Goal: Task Accomplishment & Management: Manage account settings

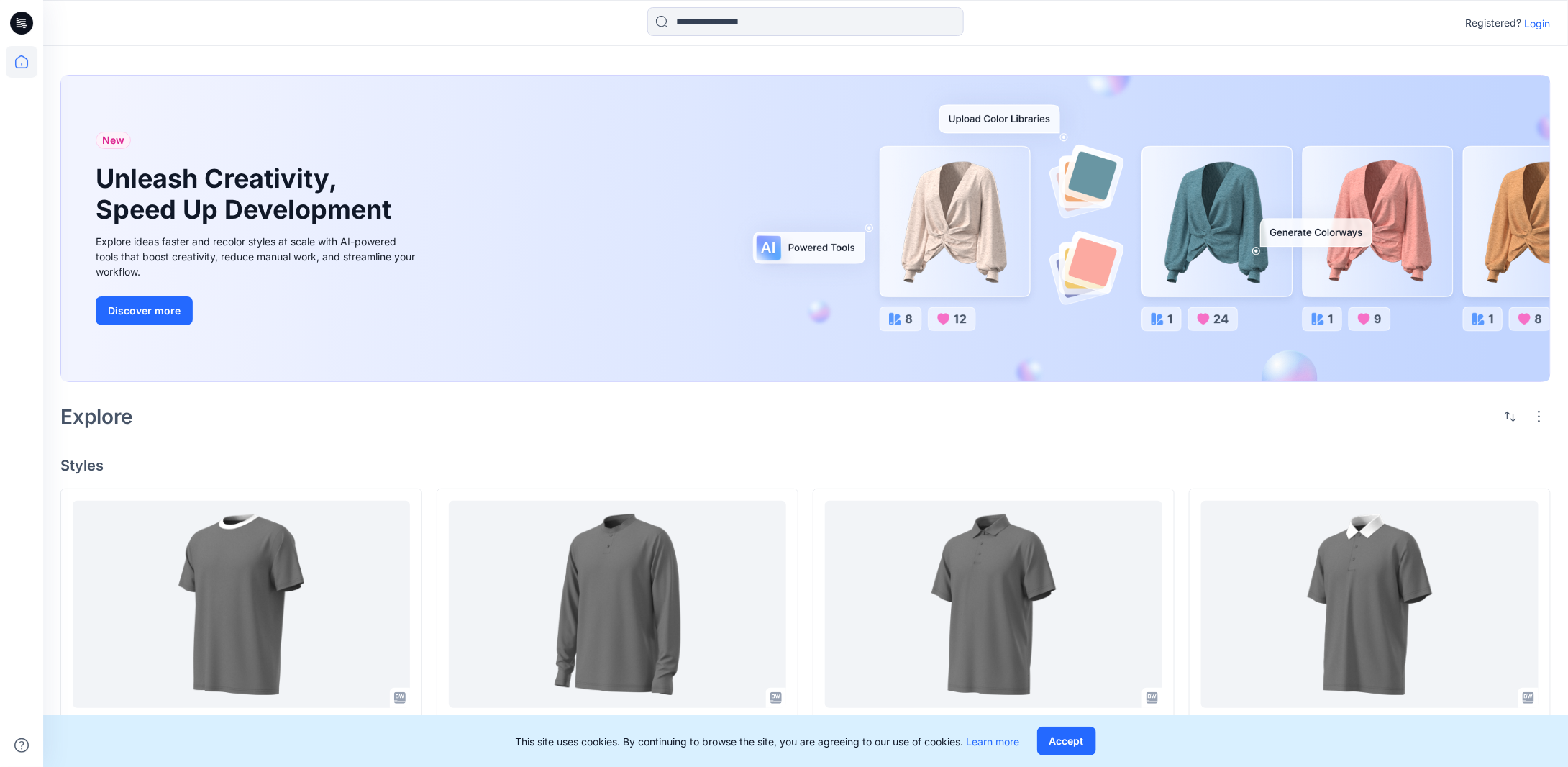
click at [1541, 20] on p "Login" at bounding box center [1538, 23] width 26 height 15
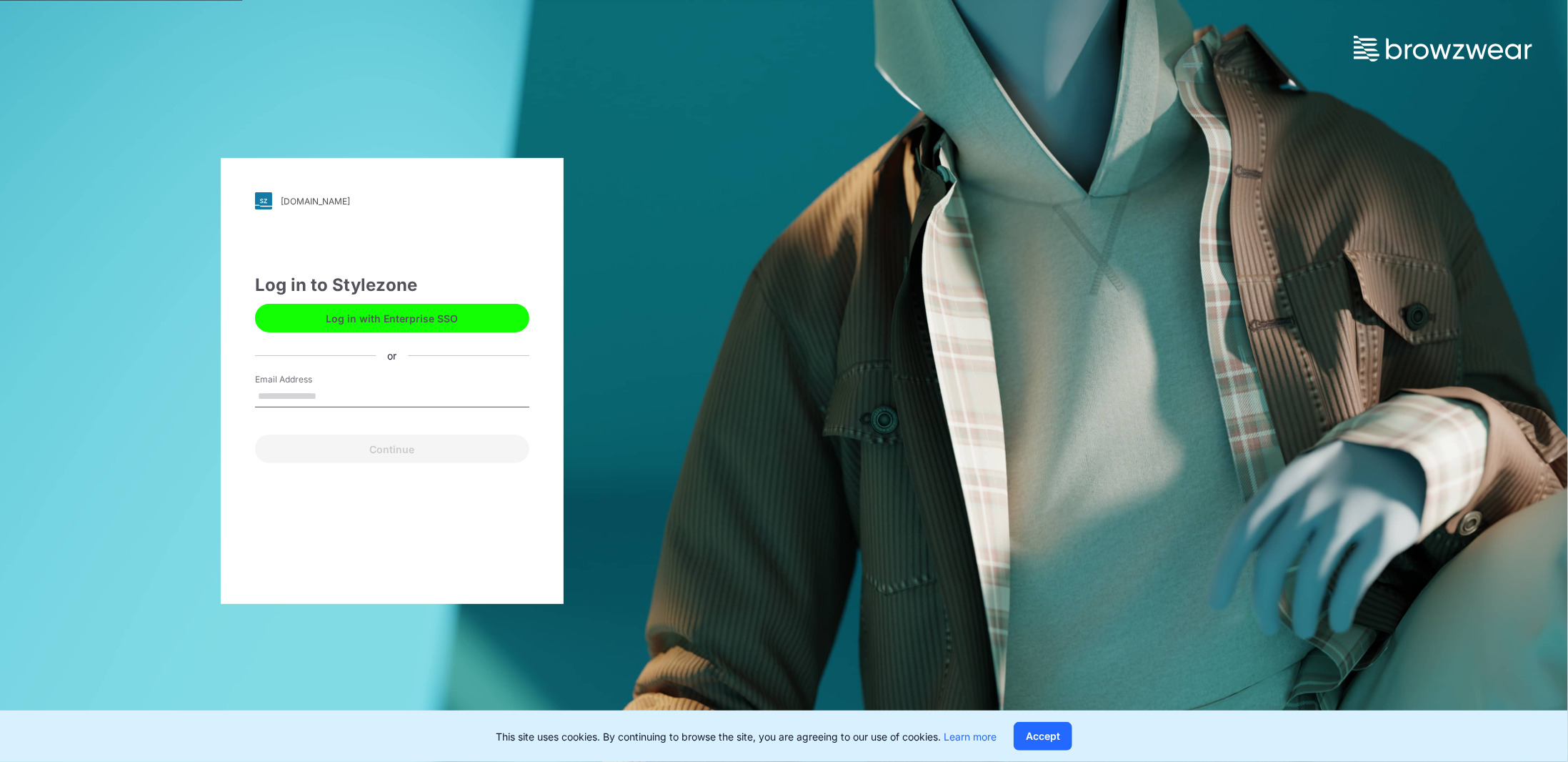
click at [395, 396] on input "Email Address" at bounding box center [392, 396] width 274 height 21
type input "**********"
click at [404, 444] on button "Continue" at bounding box center [392, 448] width 274 height 29
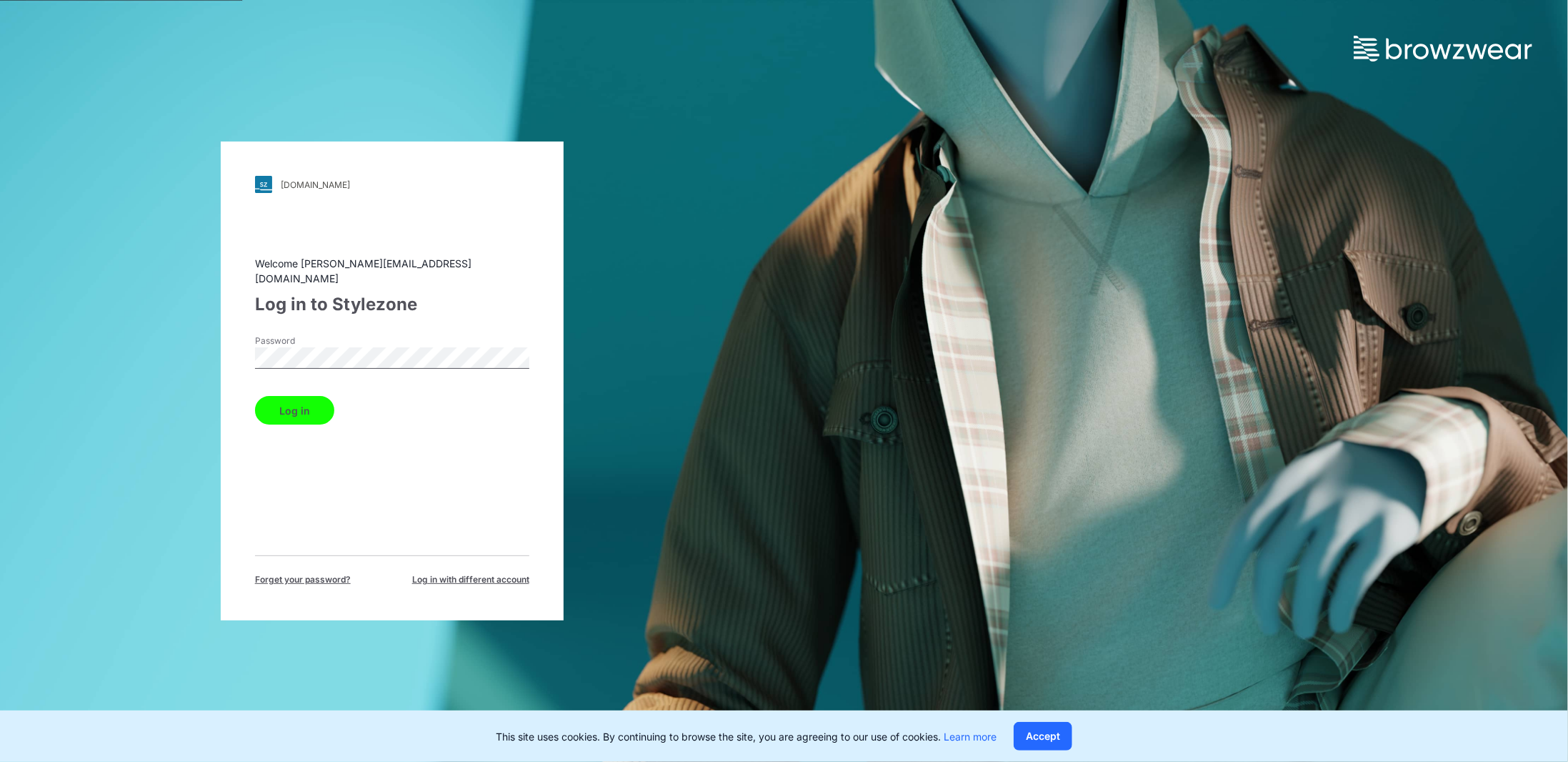
click at [255, 396] on button "Log in" at bounding box center [295, 410] width 79 height 29
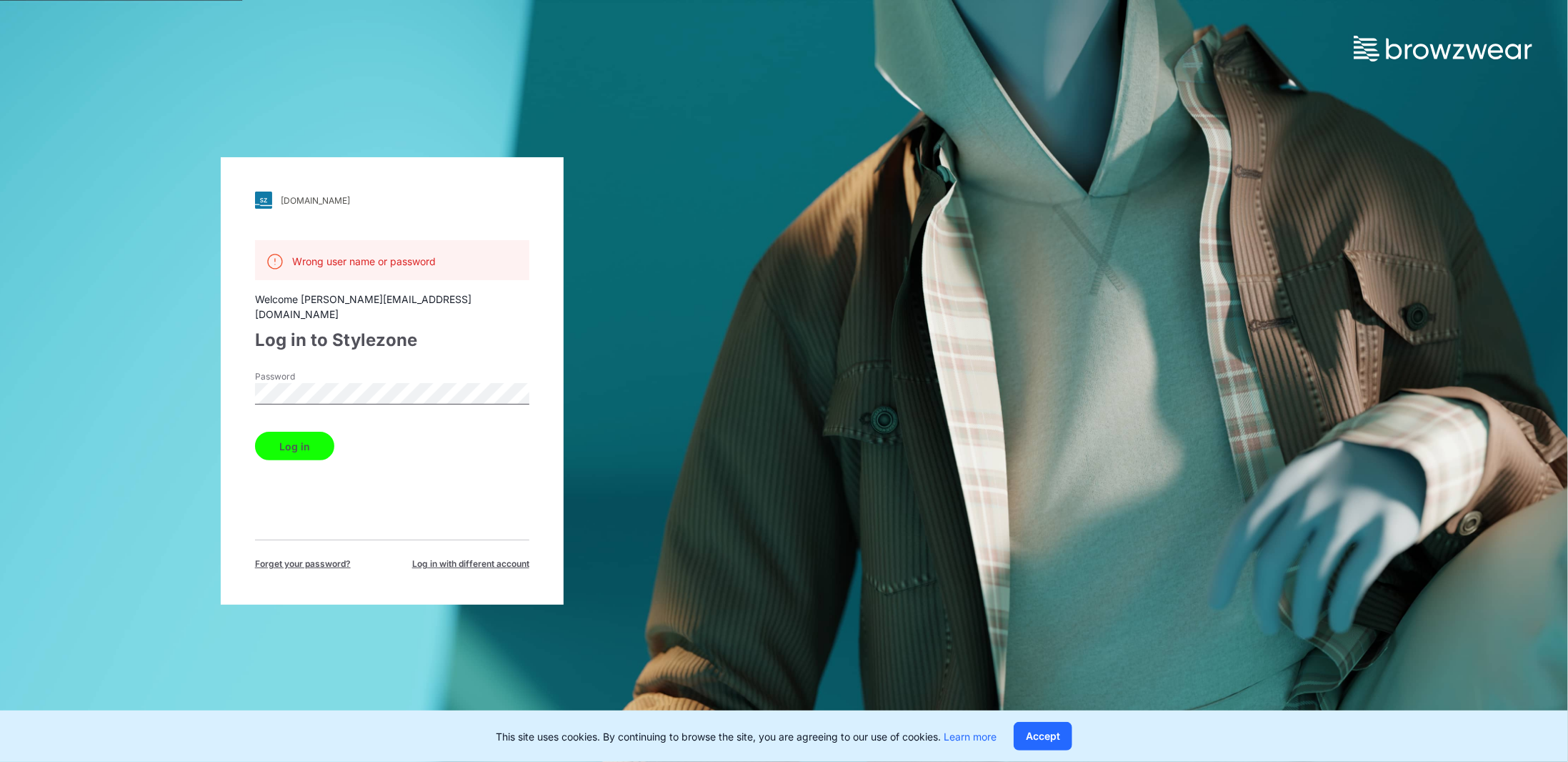
click at [319, 557] on span "Forget your password?" at bounding box center [303, 564] width 96 height 13
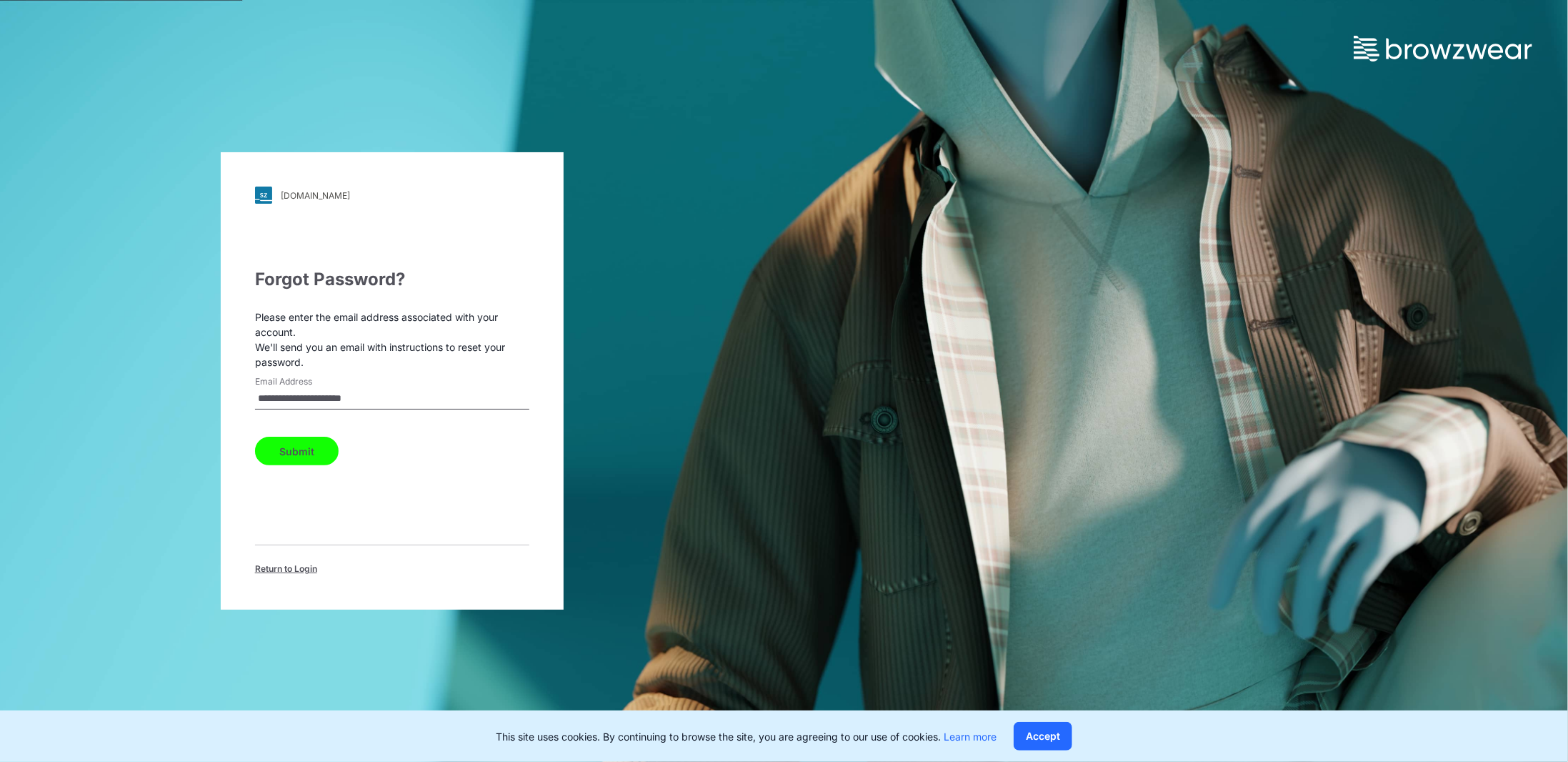
click at [285, 455] on button "Submit" at bounding box center [297, 450] width 83 height 29
click at [287, 570] on span "Return to Login" at bounding box center [286, 569] width 62 height 13
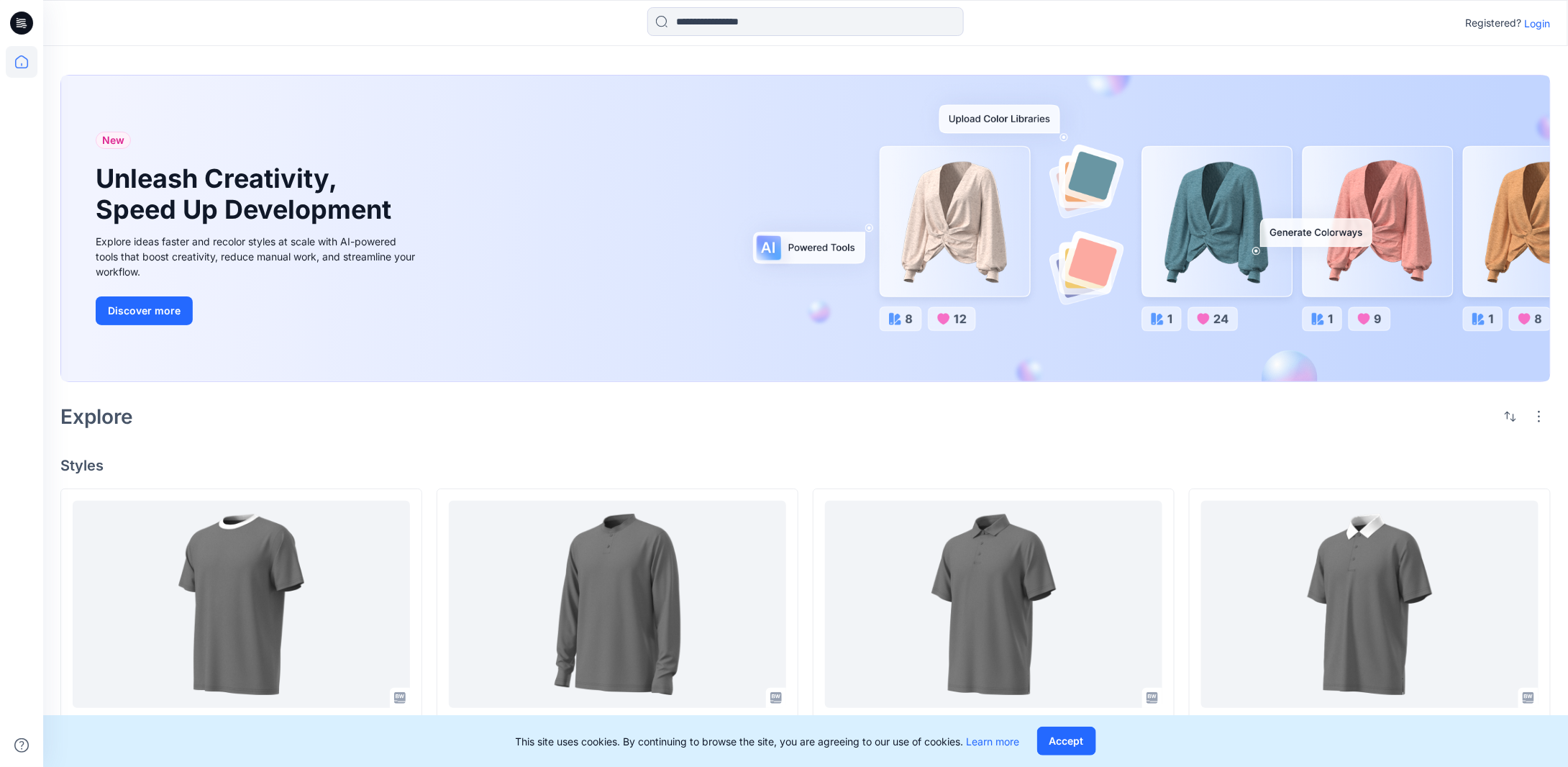
click at [1542, 28] on p "Login" at bounding box center [1538, 23] width 26 height 15
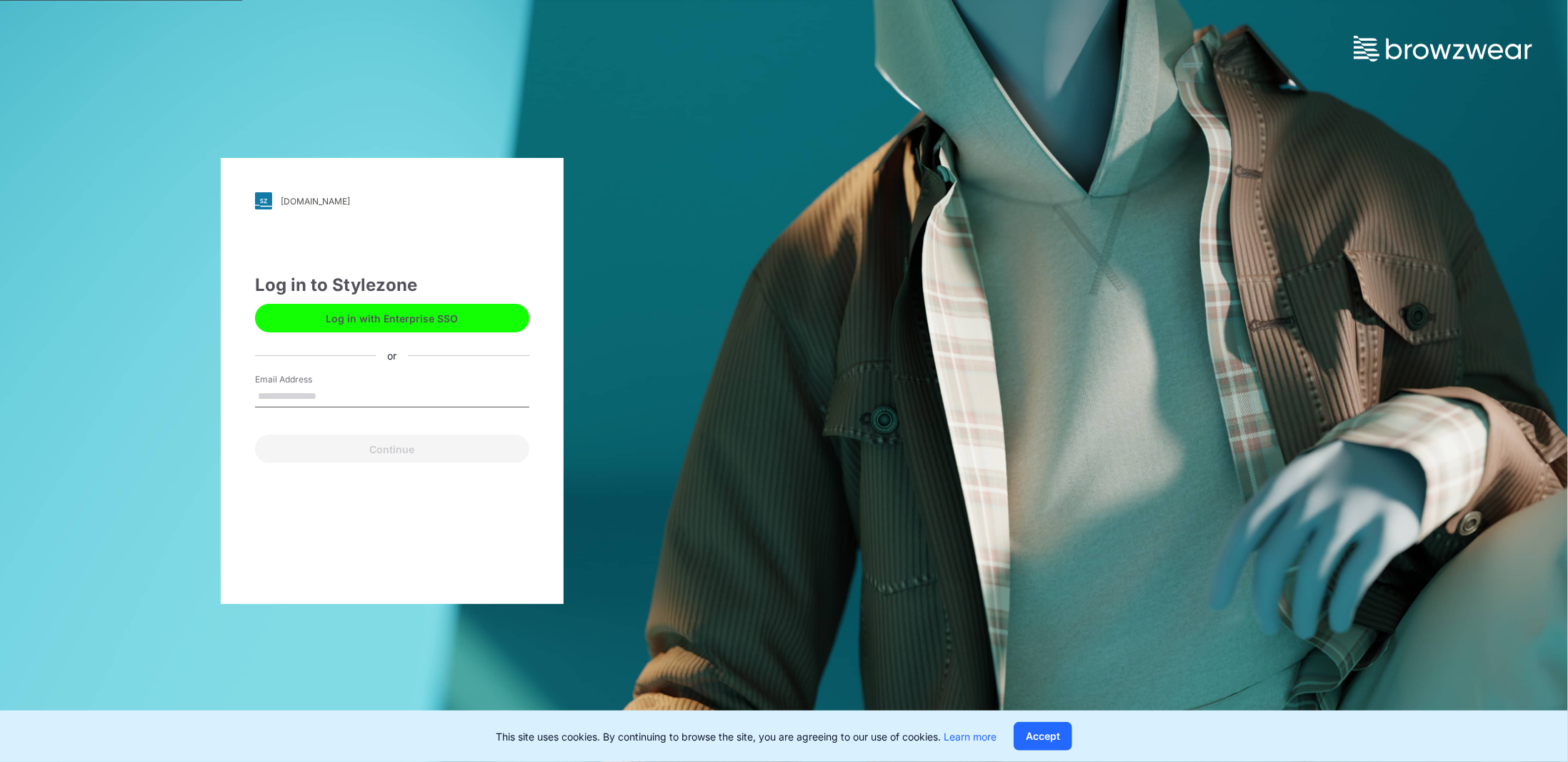
click at [476, 317] on button "Log in with Enterprise SSO" at bounding box center [392, 317] width 274 height 29
click at [293, 396] on input "Email Address" at bounding box center [392, 396] width 274 height 21
click at [327, 400] on input "Email Address" at bounding box center [392, 396] width 274 height 21
type input "**********"
click at [364, 455] on button "Continue" at bounding box center [392, 448] width 274 height 29
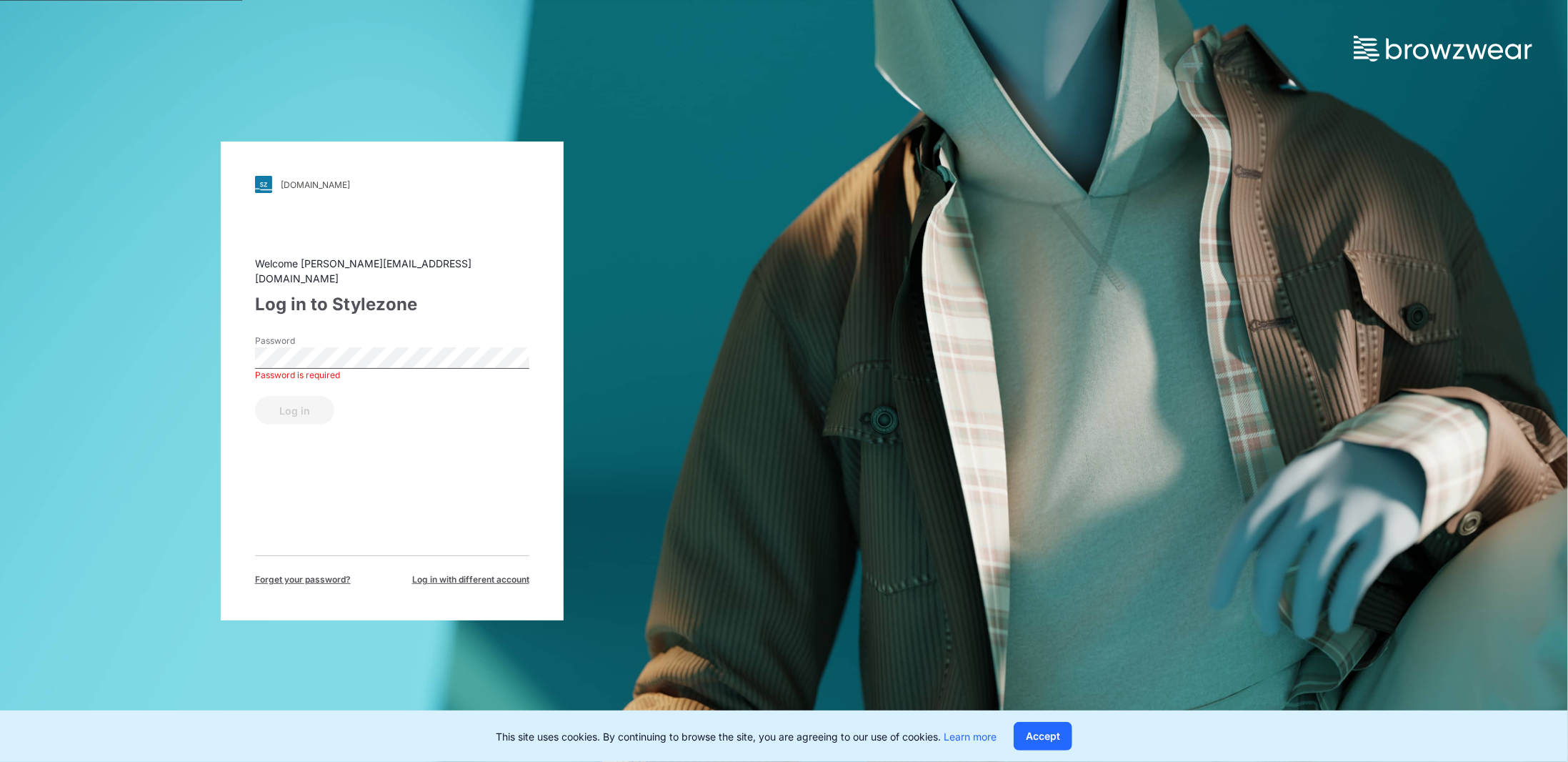
click at [314, 575] on span "Forget your password?" at bounding box center [303, 580] width 96 height 13
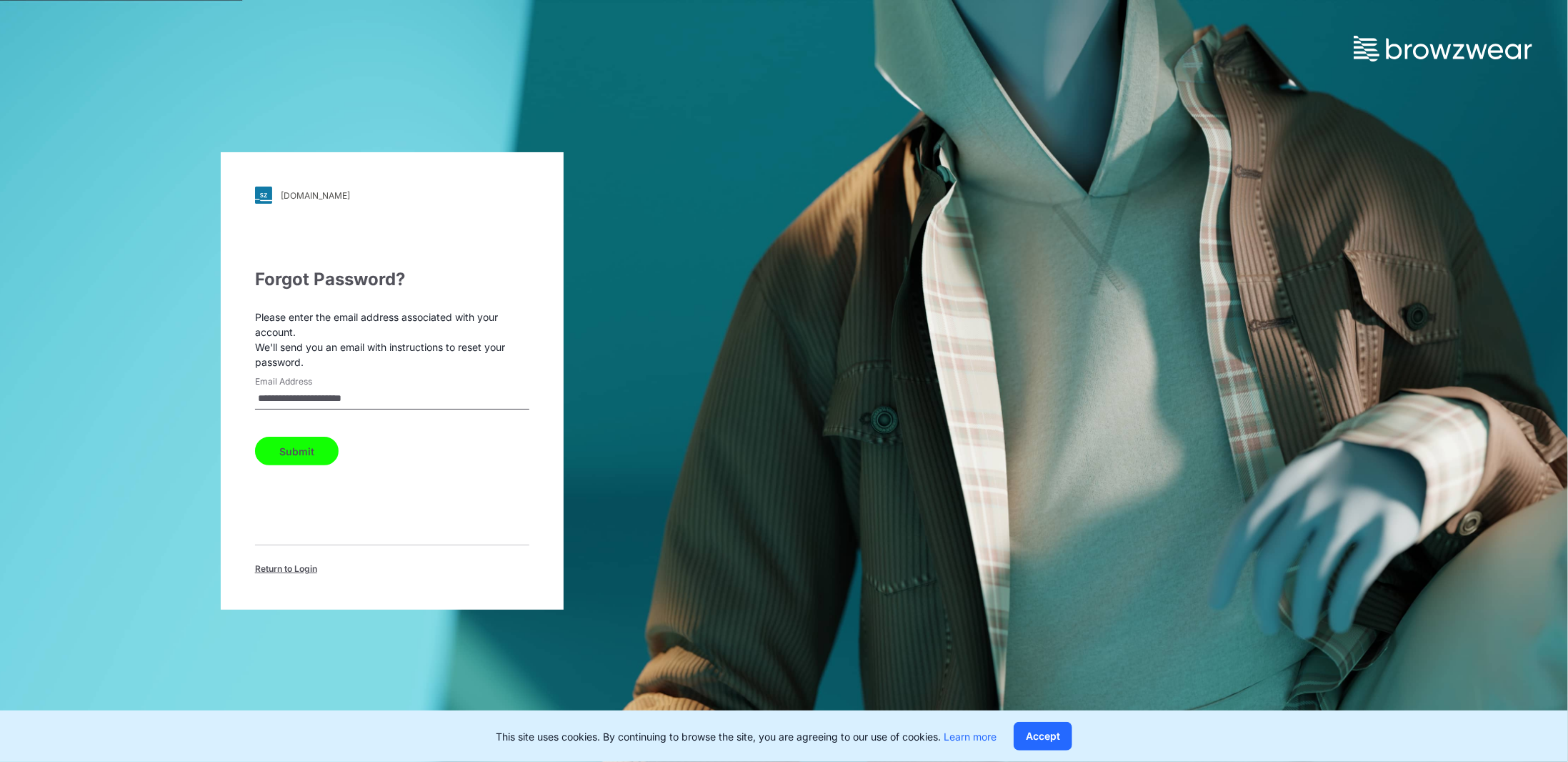
click at [312, 453] on button "Submit" at bounding box center [297, 450] width 83 height 29
click at [270, 565] on span "Return to Login" at bounding box center [286, 569] width 62 height 13
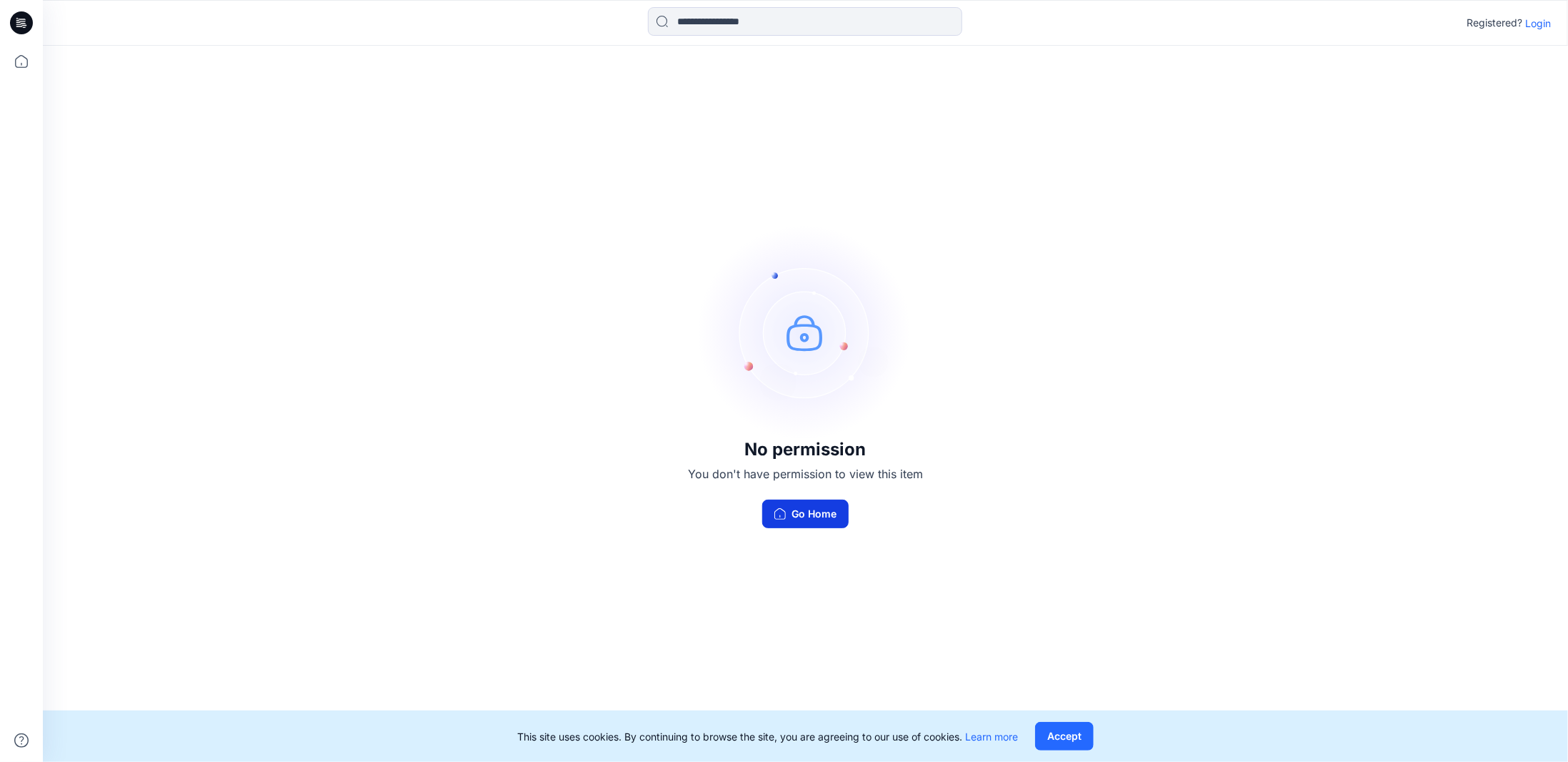
click at [820, 517] on button "Go Home" at bounding box center [806, 513] width 86 height 29
click at [1070, 740] on button "Accept" at bounding box center [1064, 736] width 58 height 29
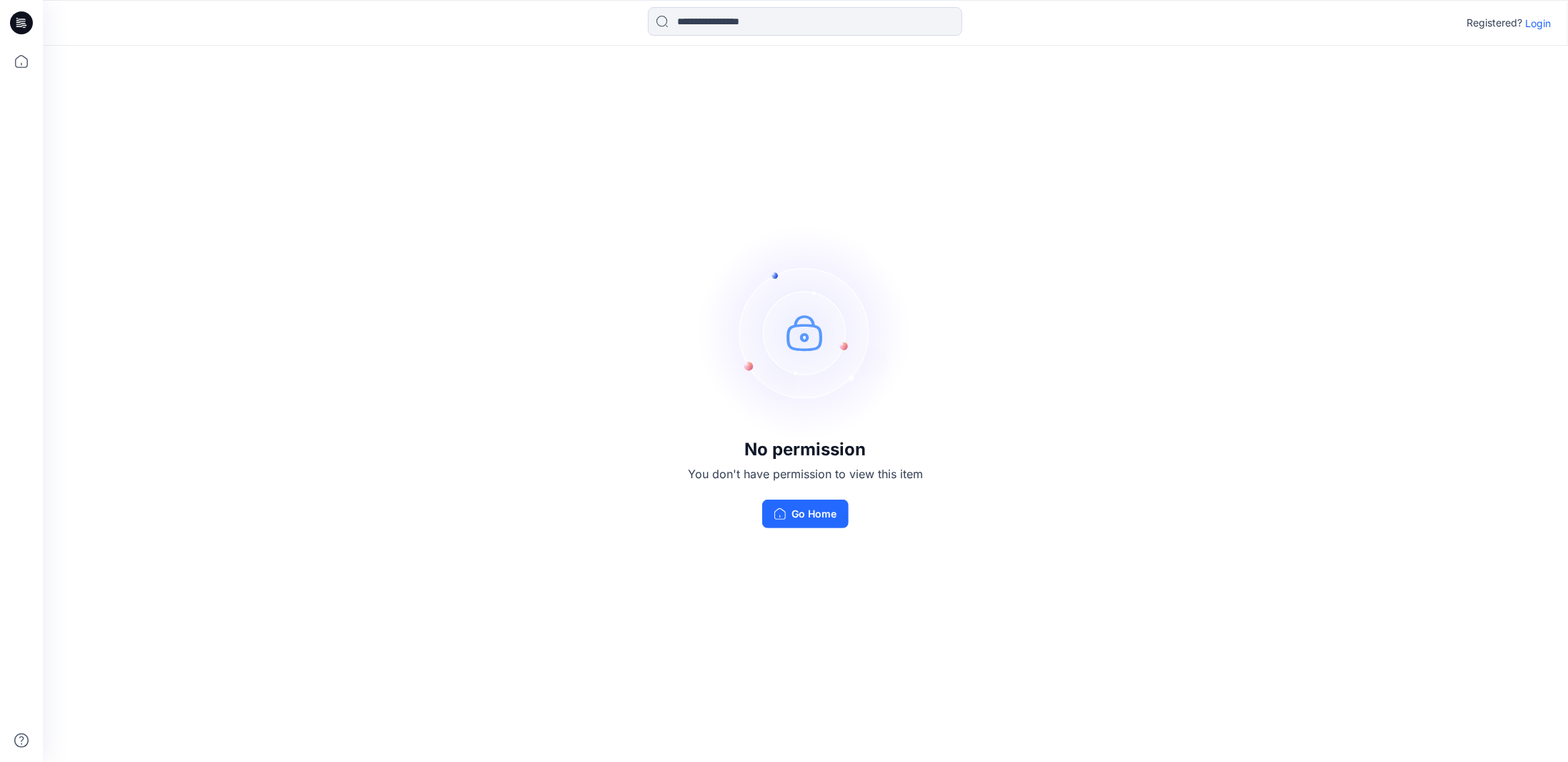
click at [1537, 26] on p "Login" at bounding box center [1537, 23] width 26 height 15
click at [20, 59] on icon at bounding box center [21, 61] width 31 height 31
